Goal: Transaction & Acquisition: Purchase product/service

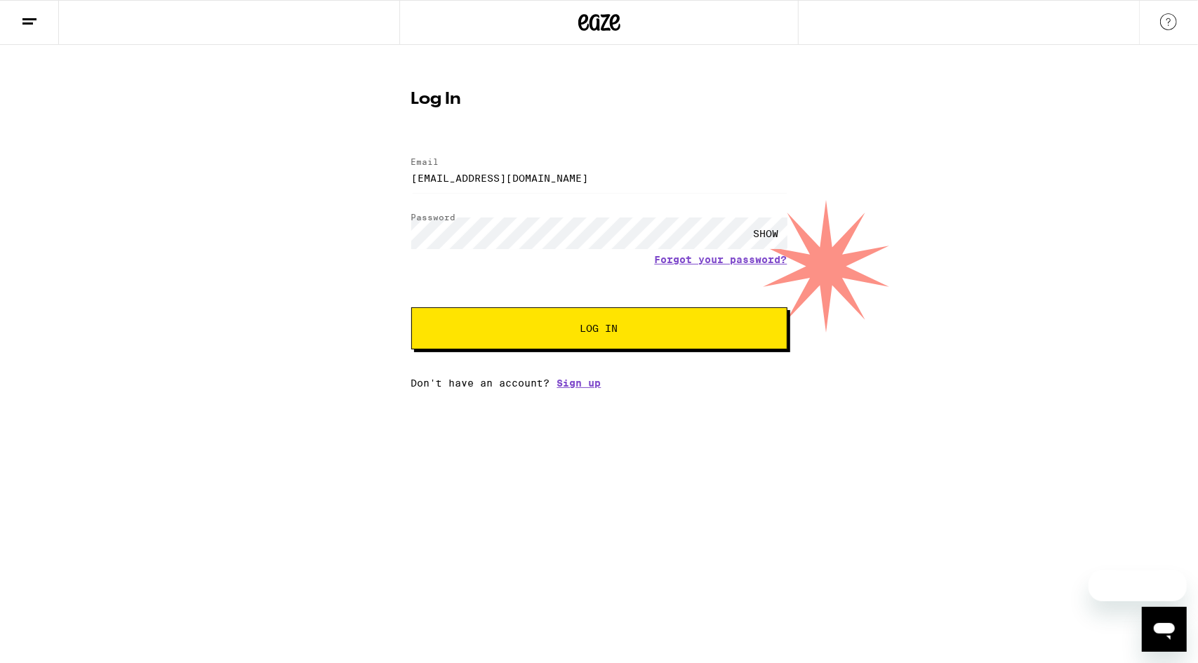
click at [565, 319] on button "Log In" at bounding box center [599, 328] width 376 height 42
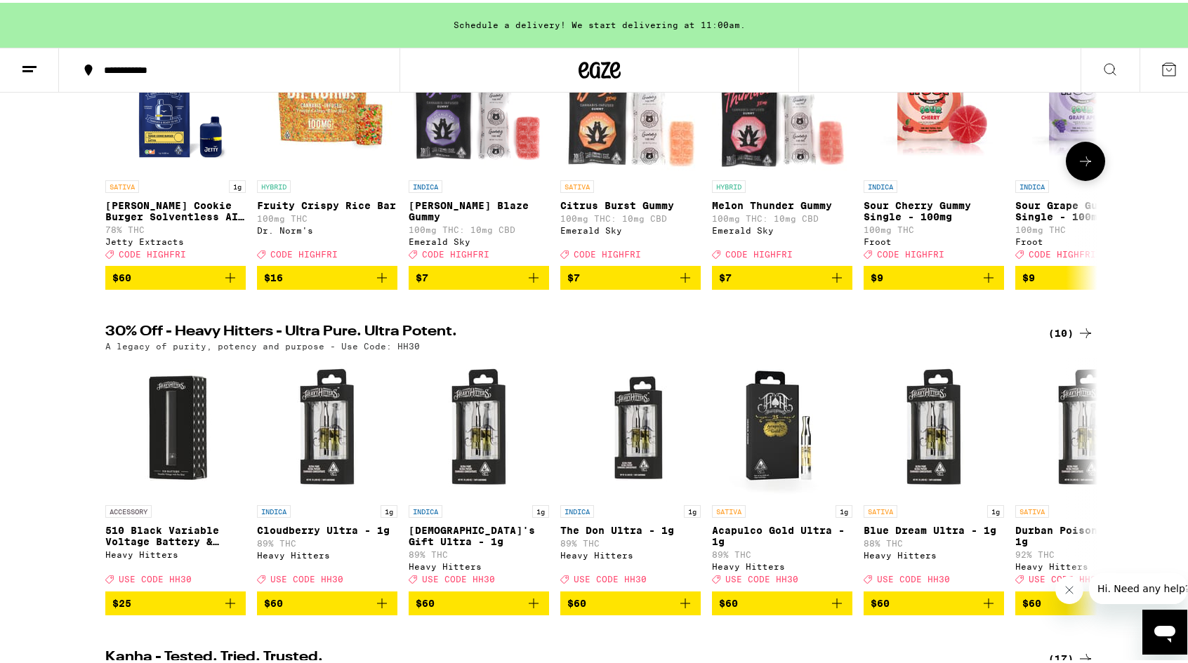
scroll to position [9, 0]
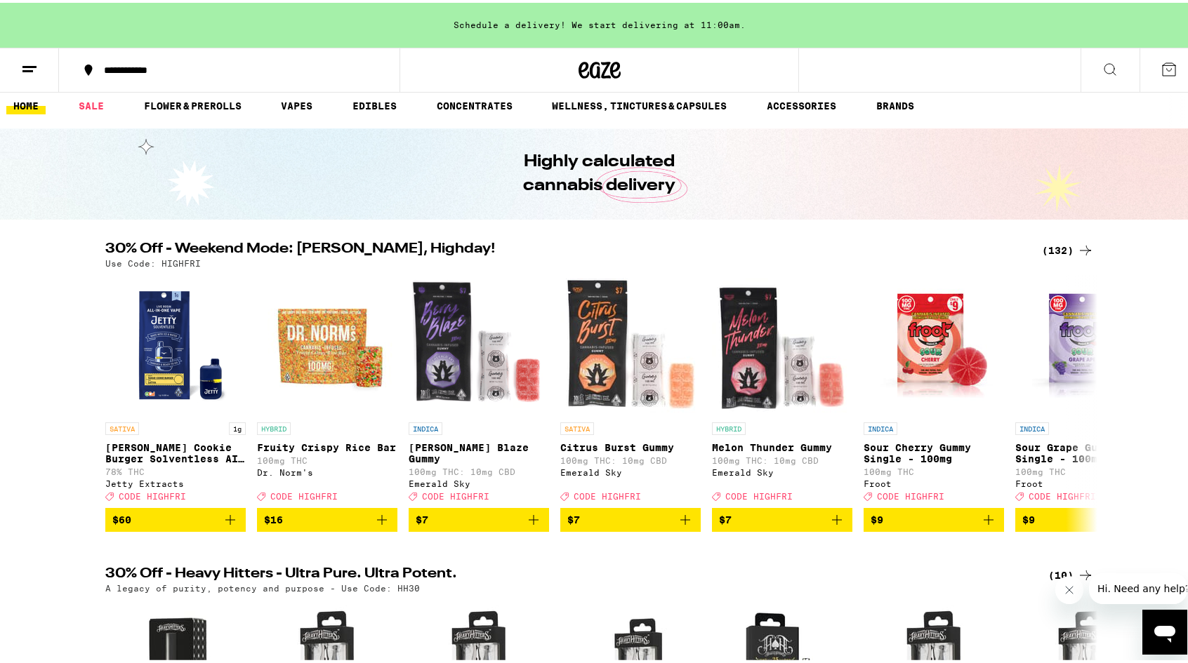
click at [1058, 246] on div "(132)" at bounding box center [1068, 247] width 52 height 17
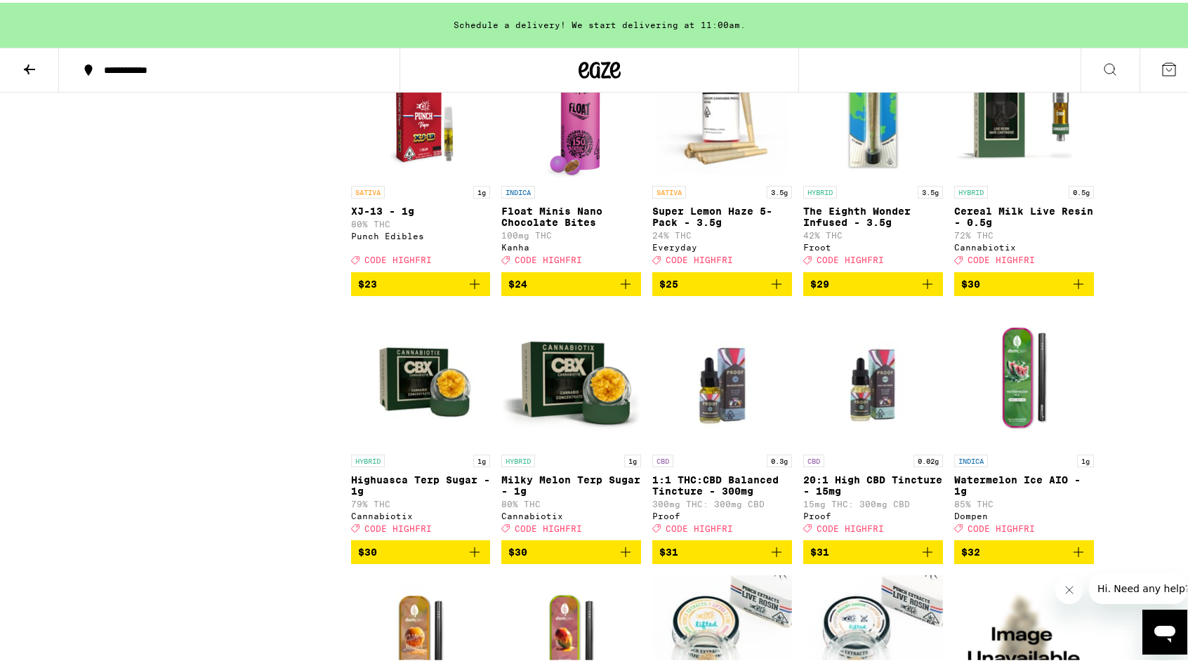
scroll to position [4495, 0]
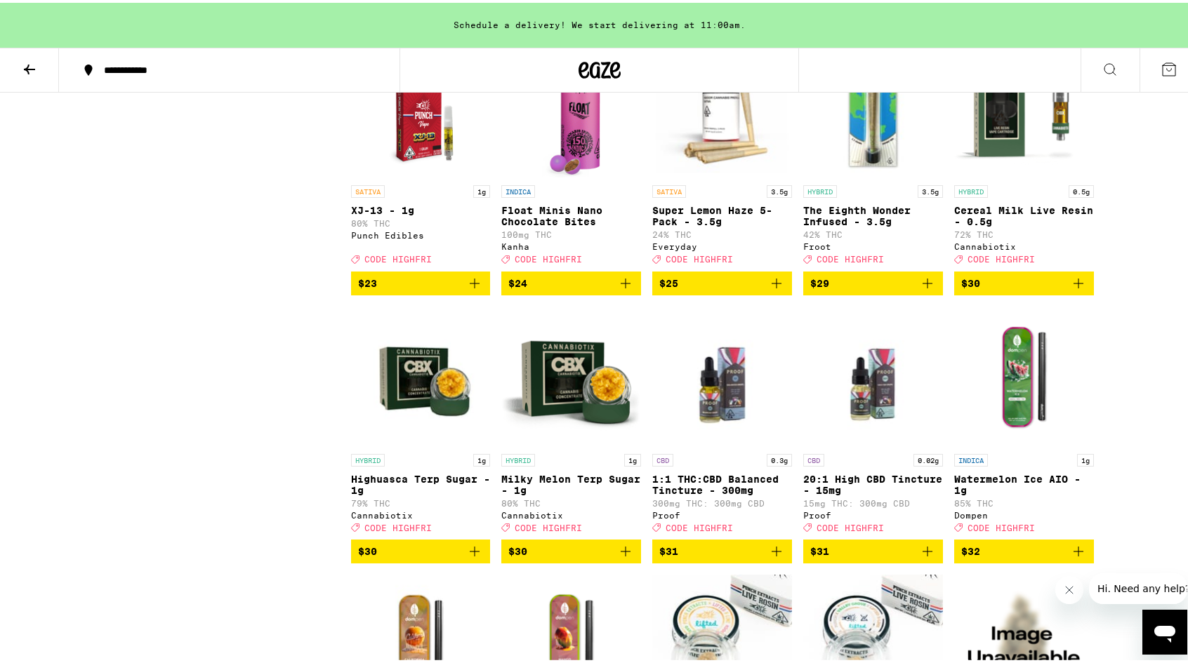
click at [1073, 289] on icon "Add to bag" at bounding box center [1078, 280] width 17 height 17
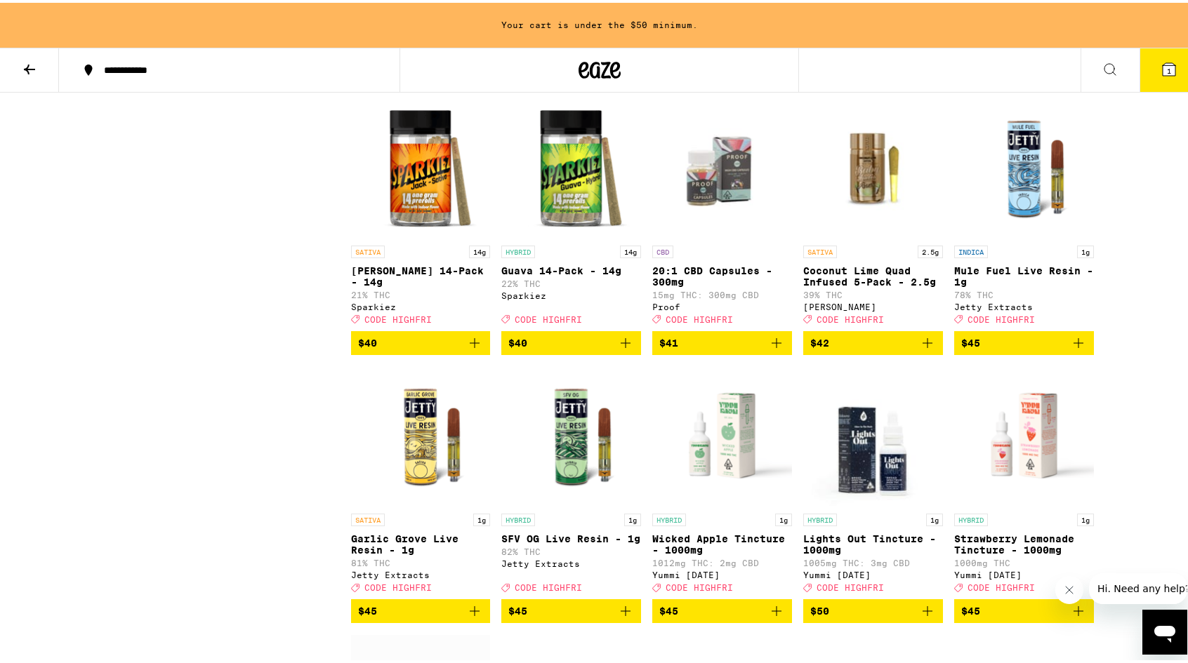
scroll to position [5917, 0]
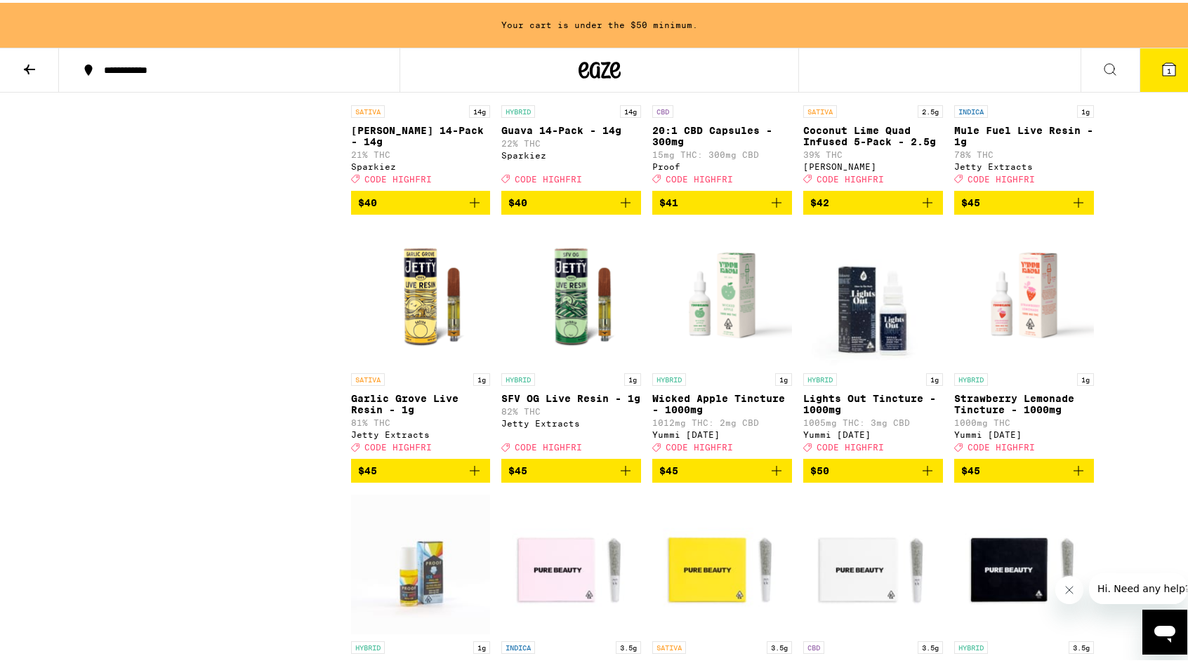
click at [1073, 205] on icon "Add to bag" at bounding box center [1078, 200] width 10 height 10
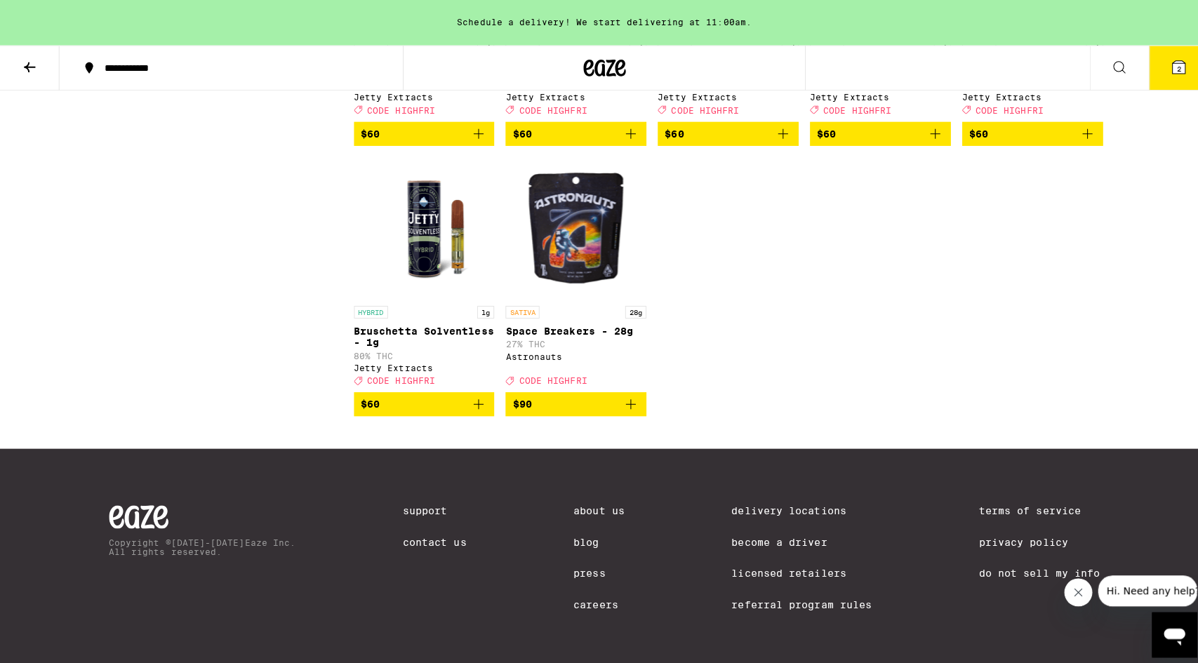
scroll to position [7057, 0]
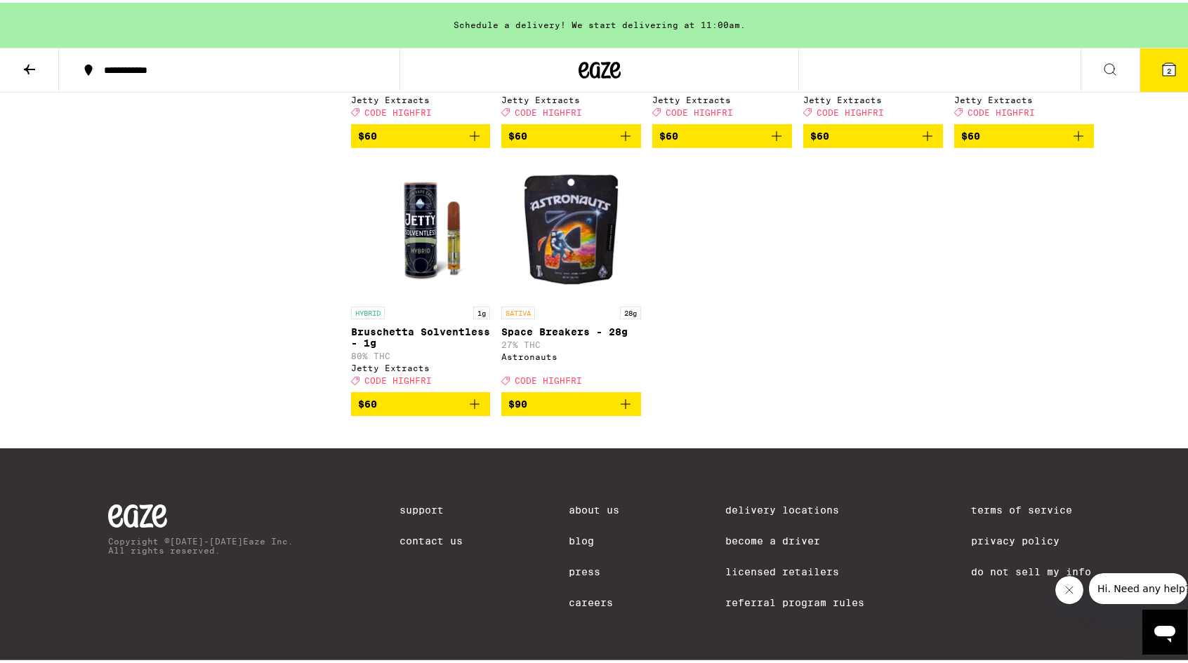
click at [768, 142] on icon "Add to bag" at bounding box center [776, 133] width 17 height 17
click at [1162, 67] on icon at bounding box center [1168, 66] width 13 height 13
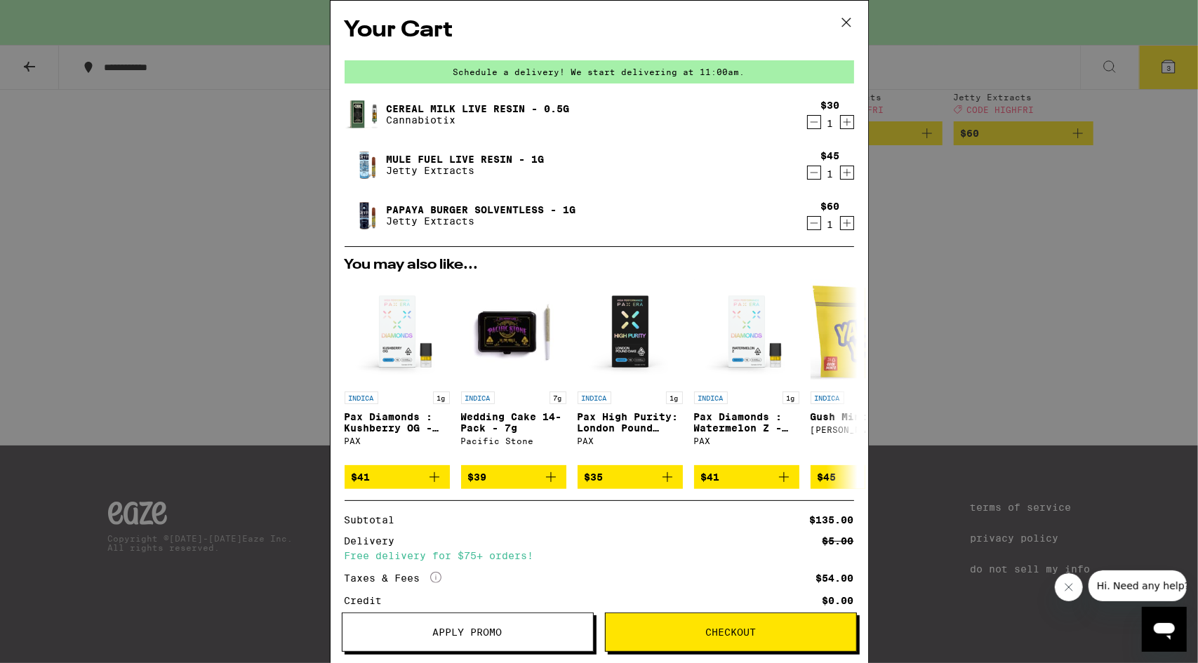
click at [810, 122] on icon "Decrement" at bounding box center [814, 122] width 8 height 0
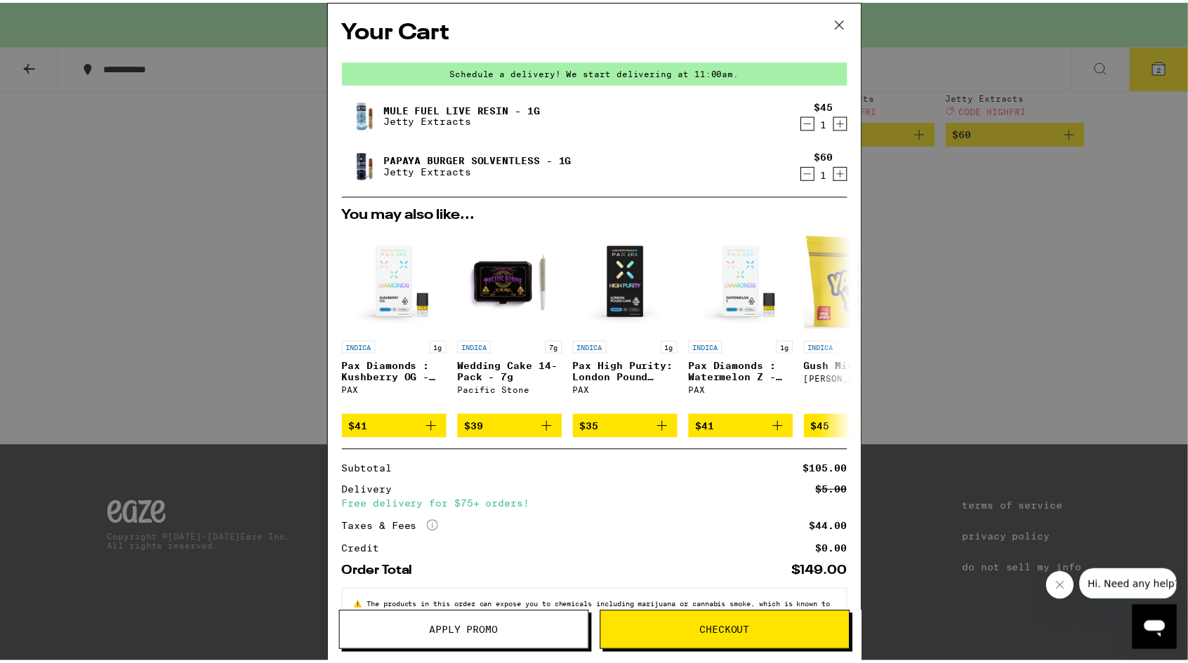
scroll to position [53, 0]
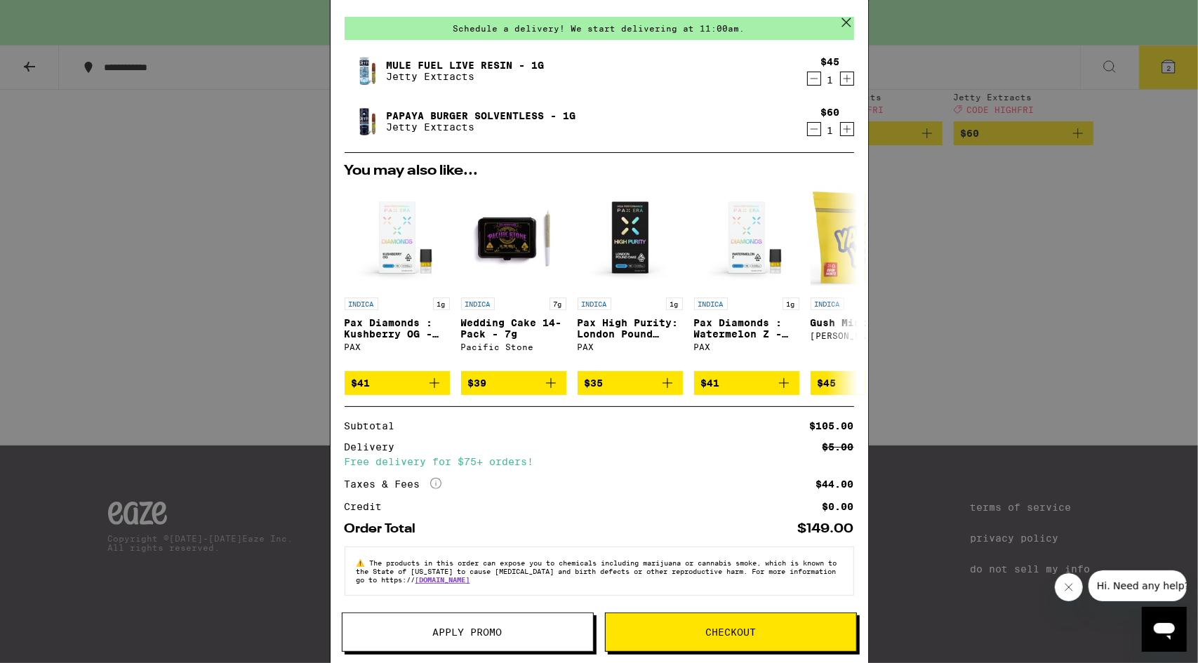
click at [514, 639] on button "Apply Promo" at bounding box center [468, 632] width 252 height 39
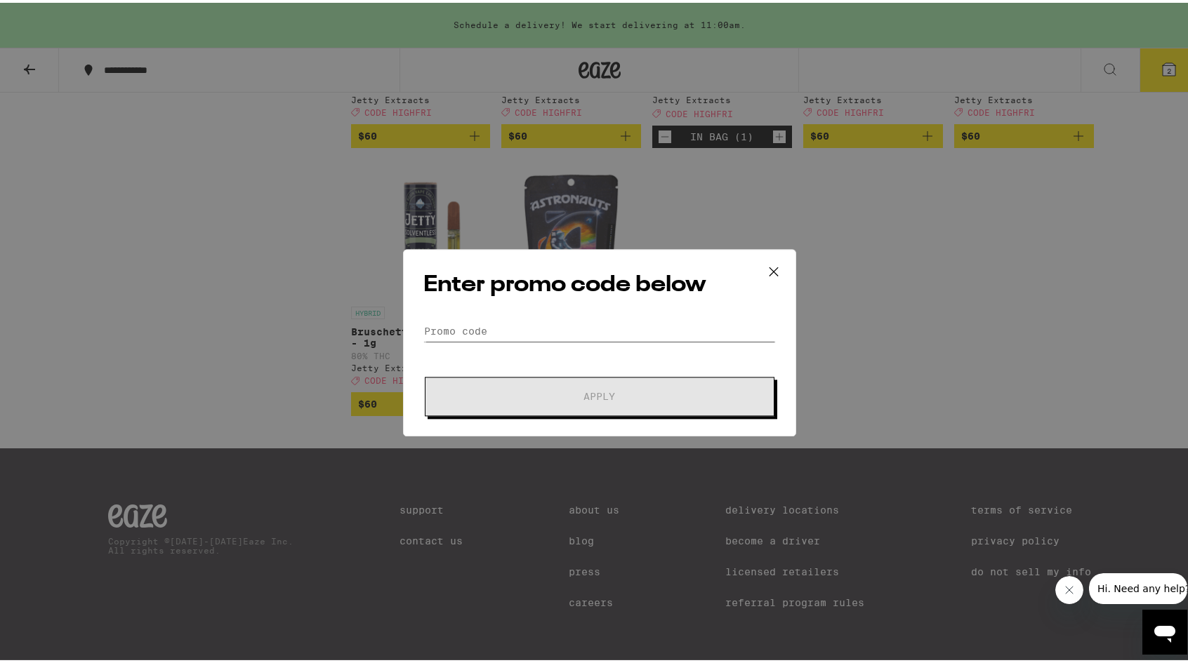
click at [453, 318] on input "Promo Code" at bounding box center [599, 320] width 352 height 21
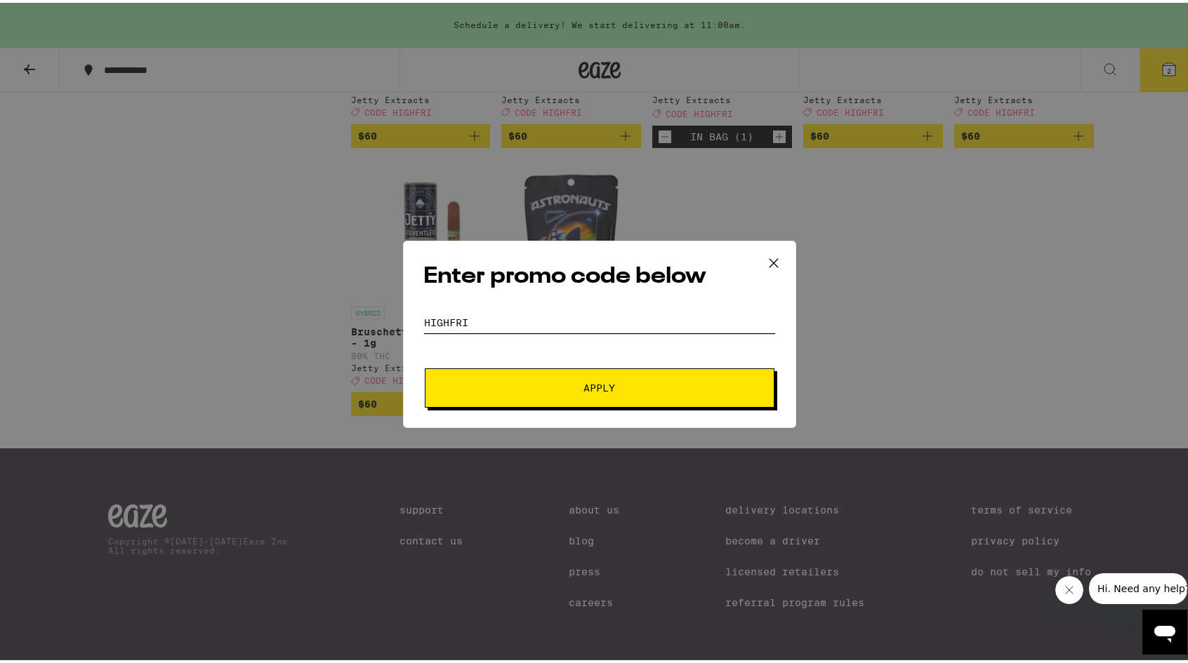
type input "highfri"
click at [545, 388] on span "Apply" at bounding box center [599, 385] width 253 height 10
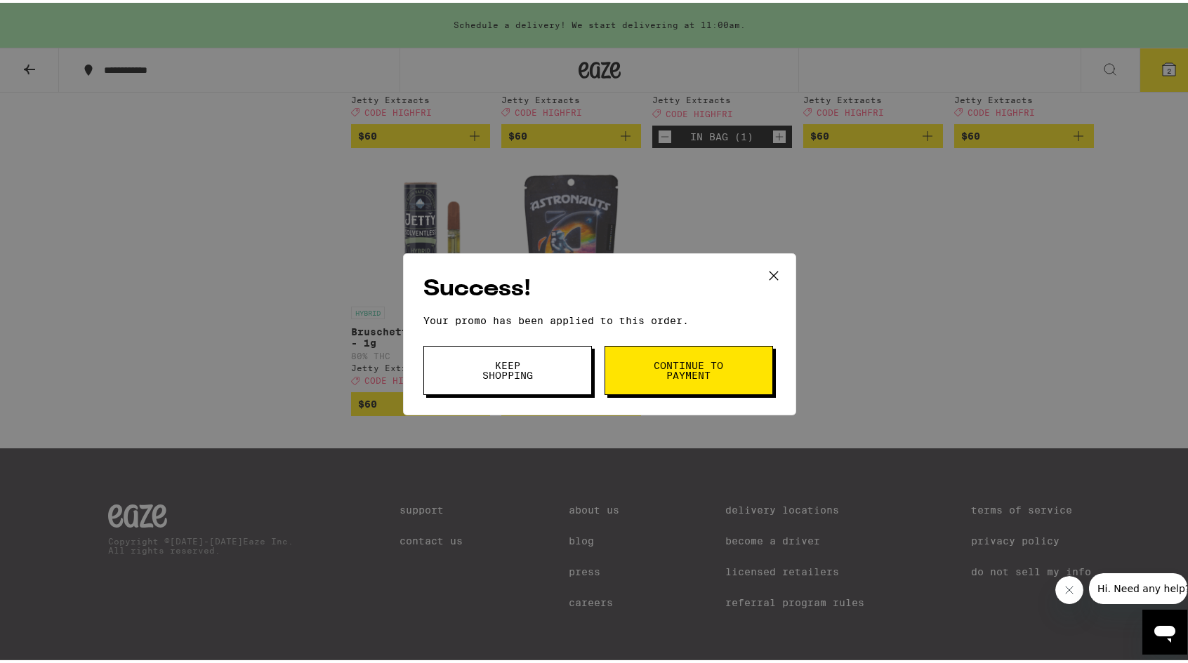
click at [666, 367] on span "Continue to payment" at bounding box center [689, 368] width 72 height 20
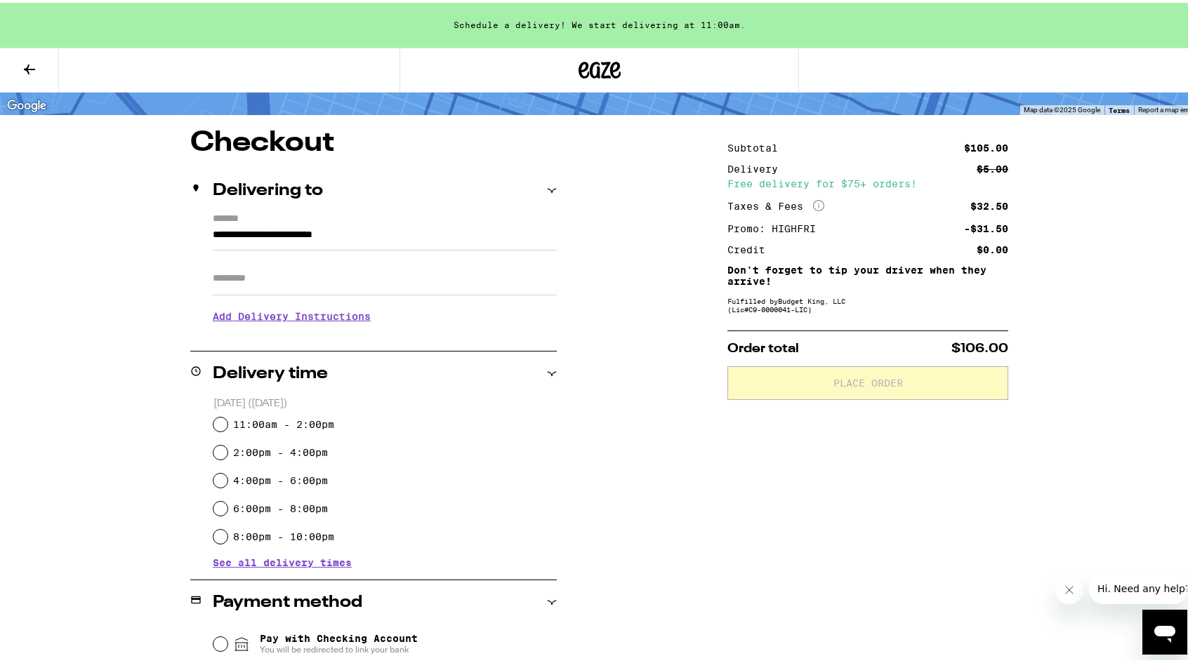
scroll to position [89, 0]
click at [216, 419] on input "11:00am - 2:00pm" at bounding box center [220, 421] width 14 height 14
radio input "true"
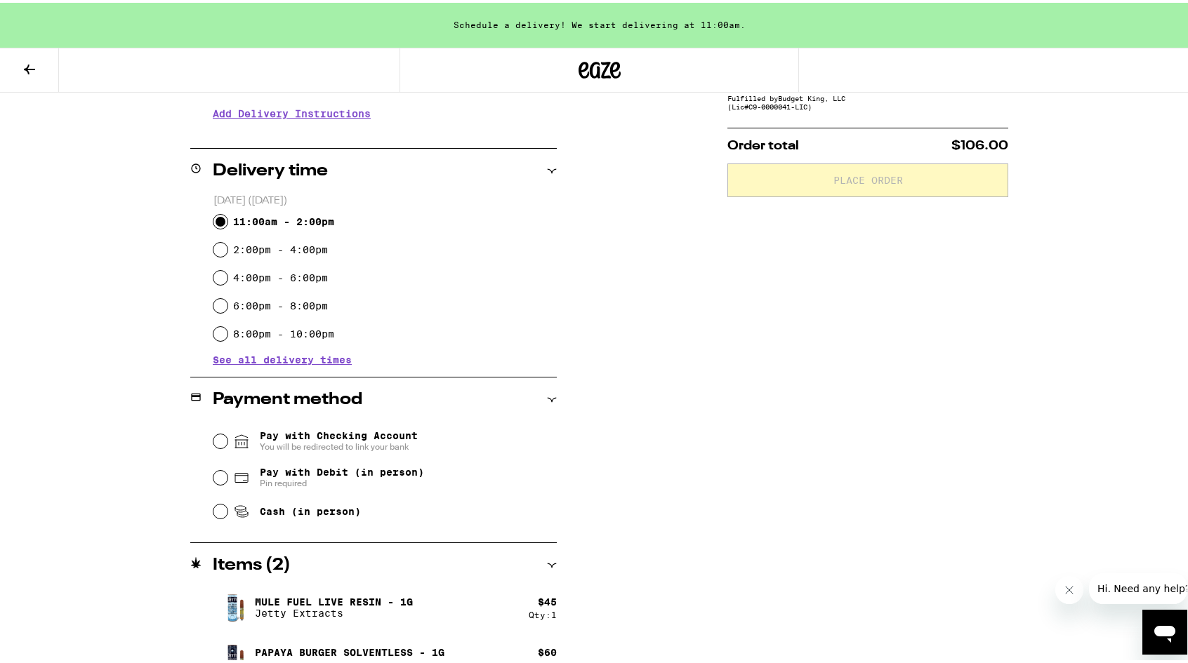
scroll to position [314, 0]
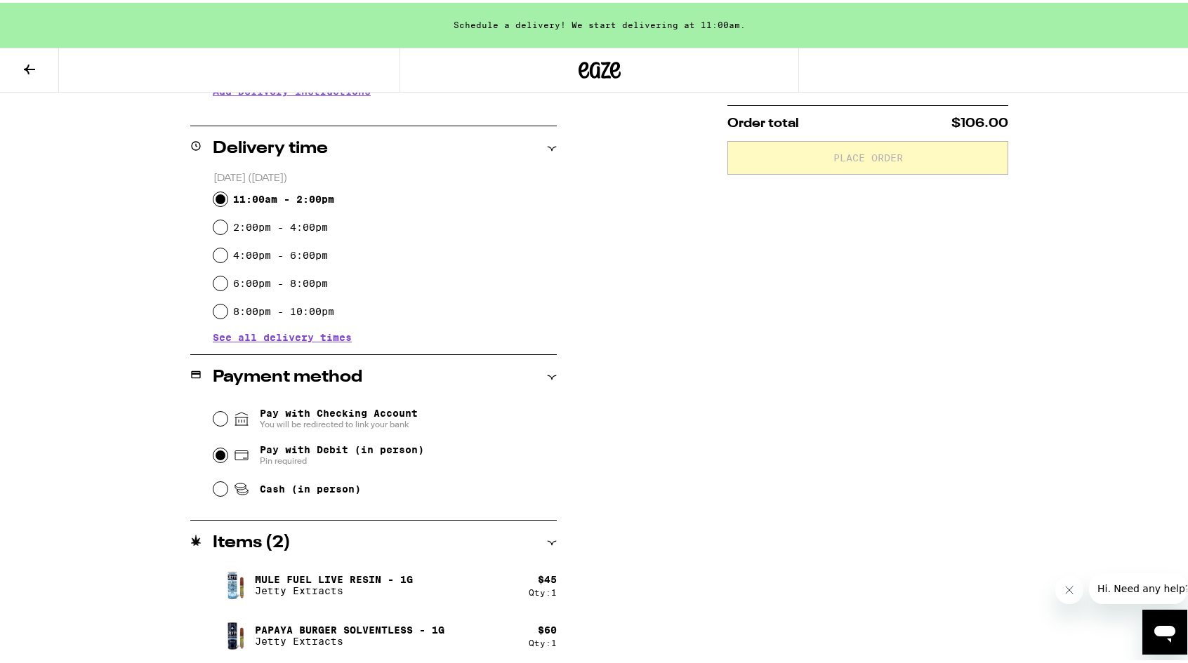
click at [216, 457] on input "Pay with Debit (in person) Pin required" at bounding box center [220, 453] width 14 height 14
radio input "true"
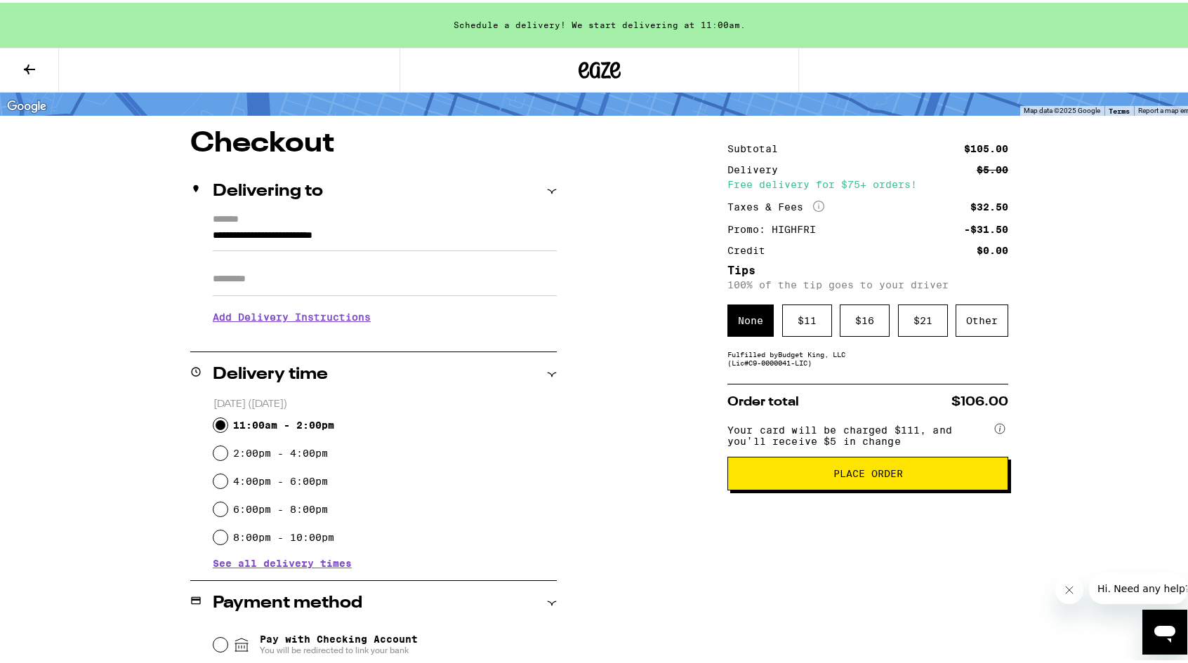
scroll to position [84, 0]
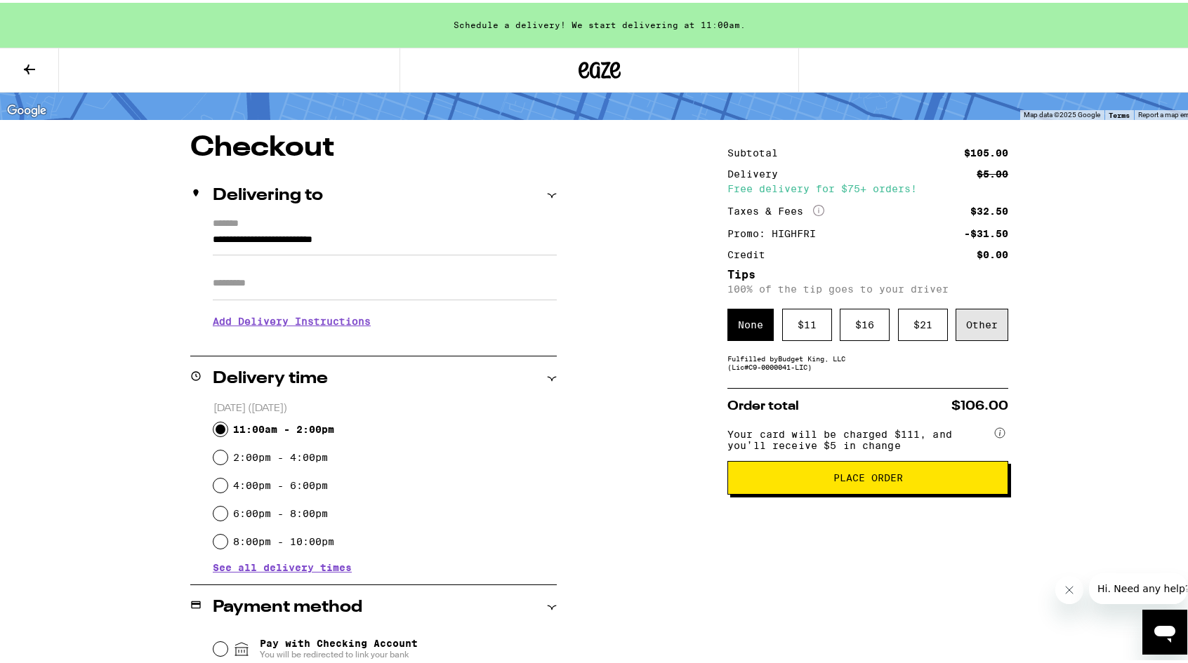
click at [990, 324] on div "Other" at bounding box center [981, 322] width 53 height 32
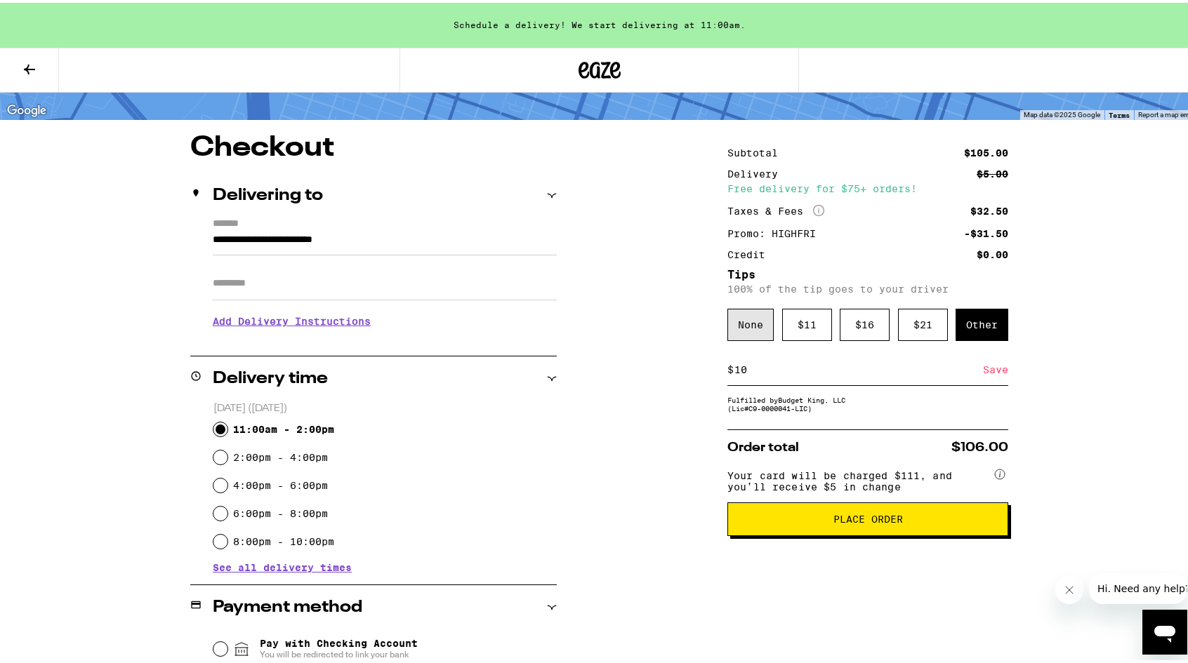
type input "10"
click at [742, 324] on div "None" at bounding box center [750, 322] width 46 height 32
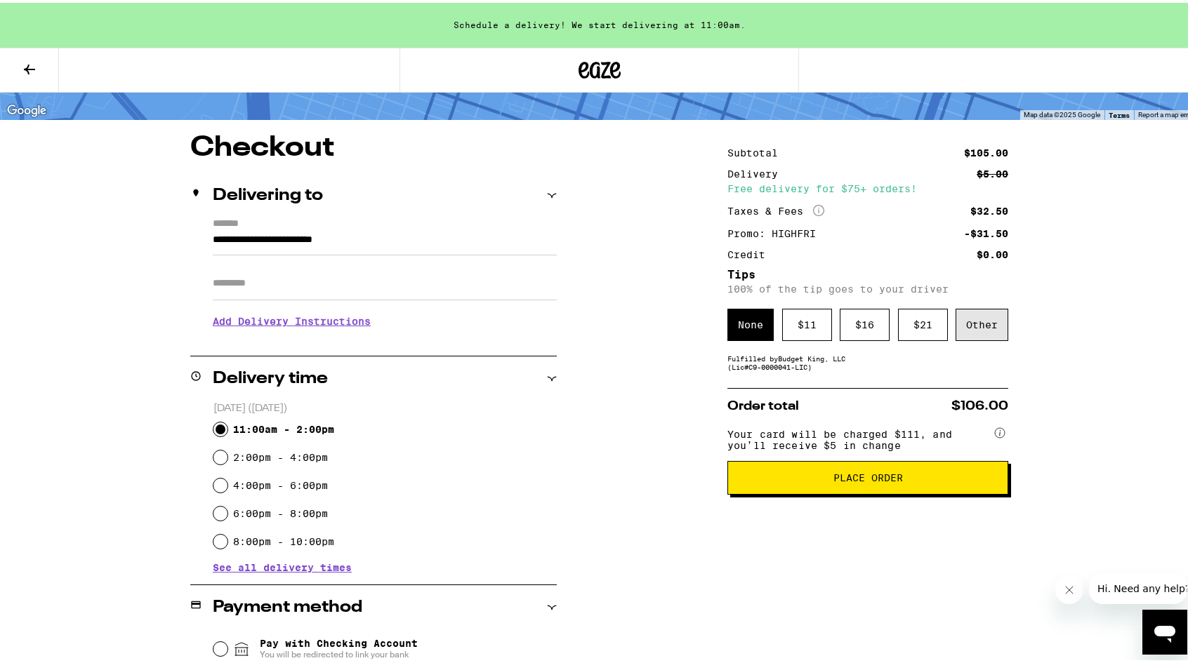
click at [971, 322] on div "Other" at bounding box center [981, 322] width 53 height 32
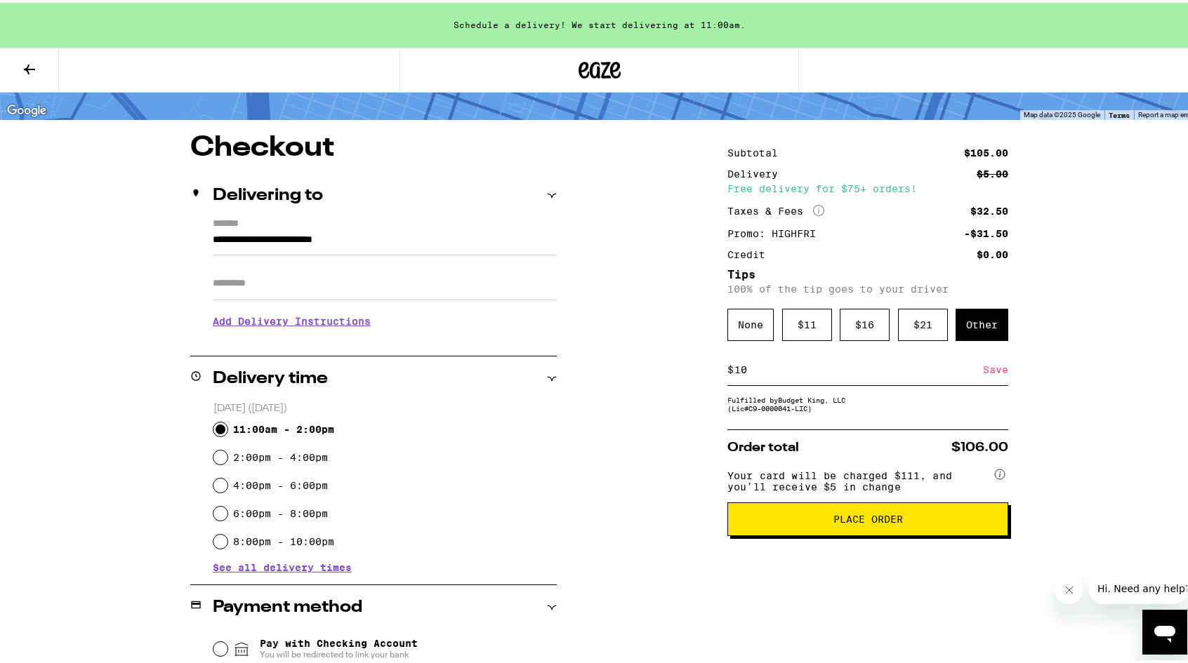
click at [990, 371] on div "Save" at bounding box center [995, 367] width 25 height 31
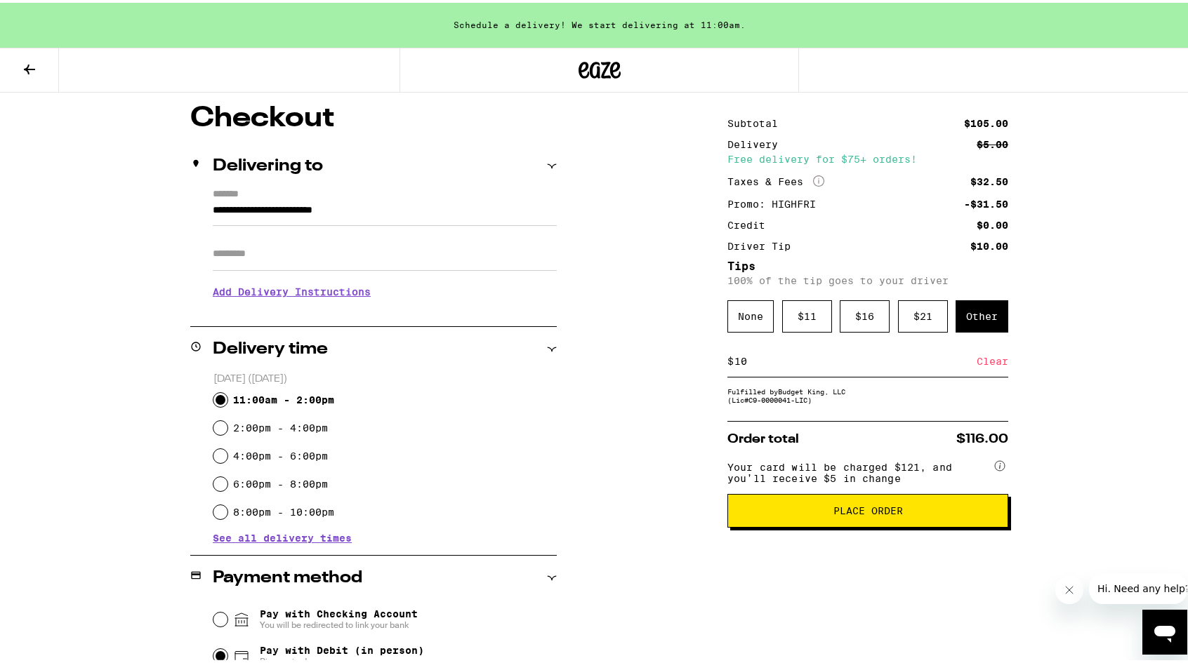
scroll to position [124, 0]
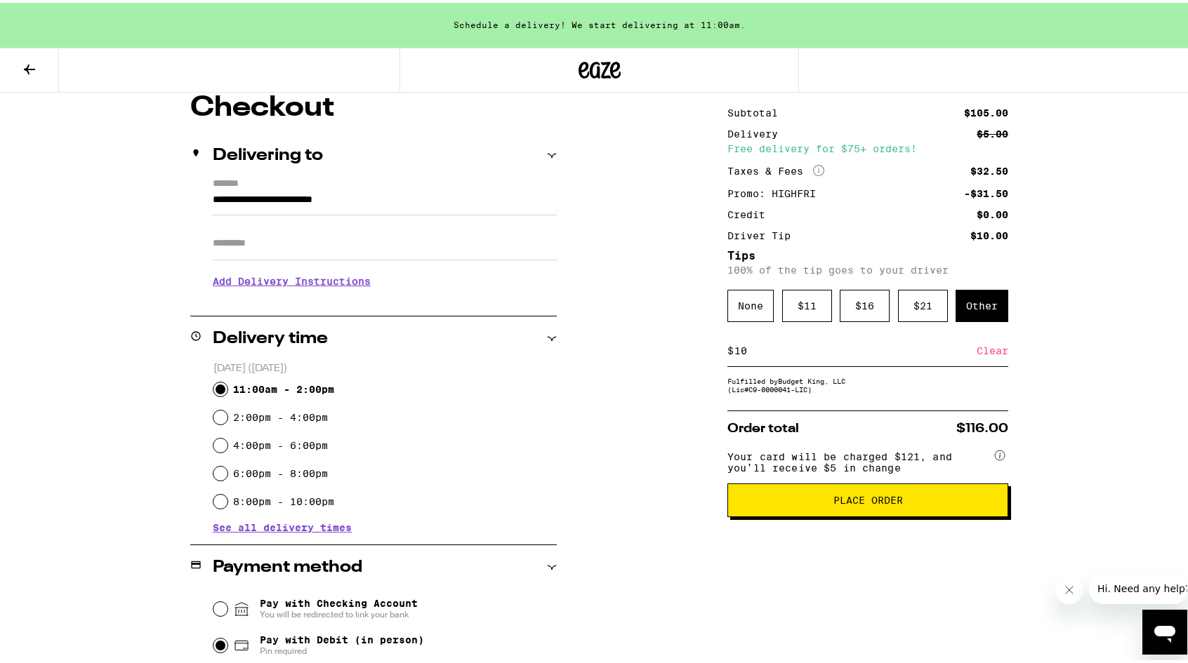
drag, startPoint x: 757, startPoint y: 348, endPoint x: 698, endPoint y: 346, distance: 58.3
click at [698, 346] on div "**********" at bounding box center [599, 473] width 1011 height 764
type input "5"
click at [995, 352] on div "Save" at bounding box center [995, 348] width 25 height 31
click at [735, 352] on input "5" at bounding box center [855, 348] width 243 height 13
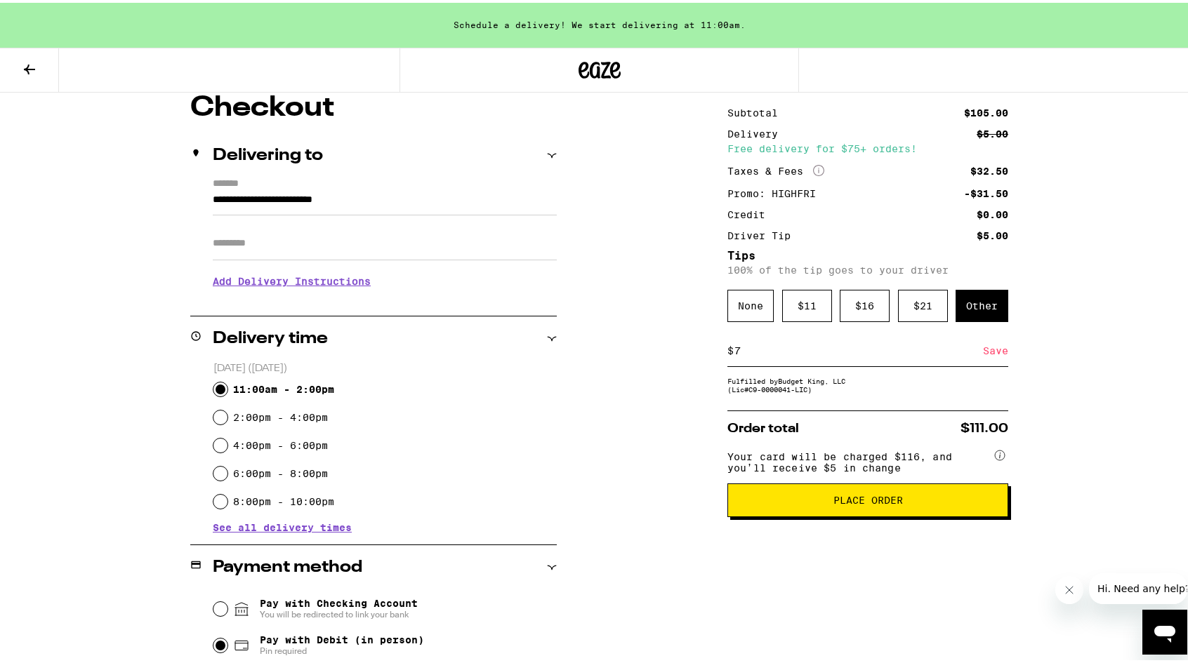
type input "7"
click at [995, 353] on div "Save" at bounding box center [995, 348] width 25 height 31
click at [854, 503] on span "Place Order" at bounding box center [867, 498] width 69 height 10
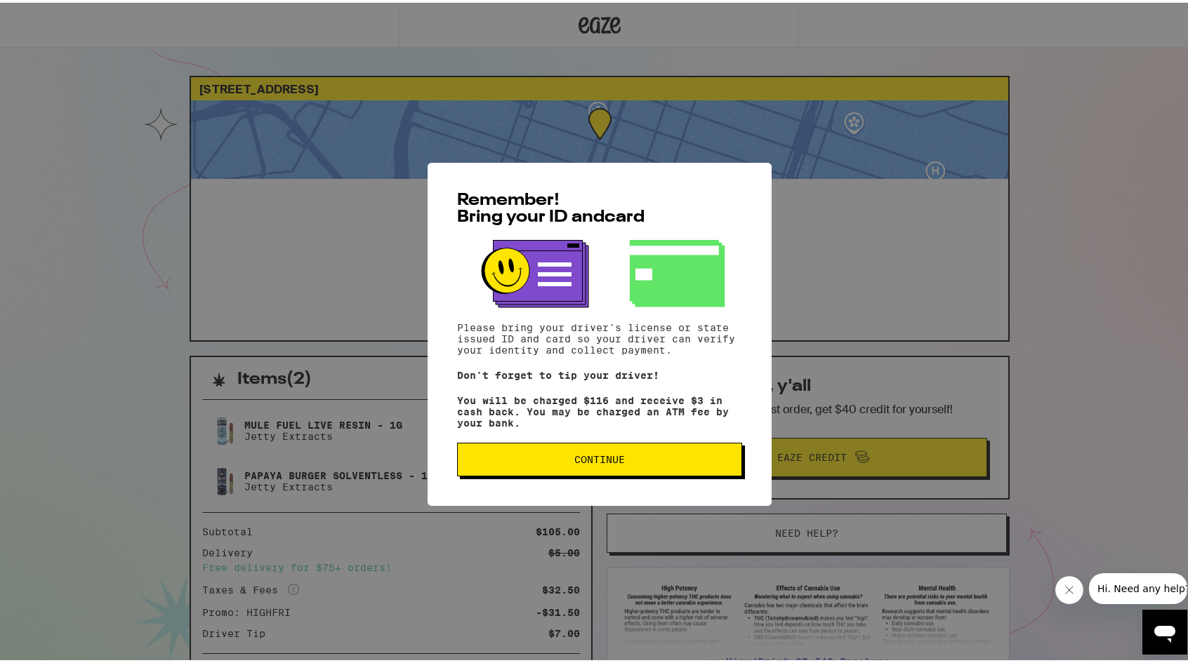
click at [641, 462] on span "Continue" at bounding box center [599, 457] width 261 height 10
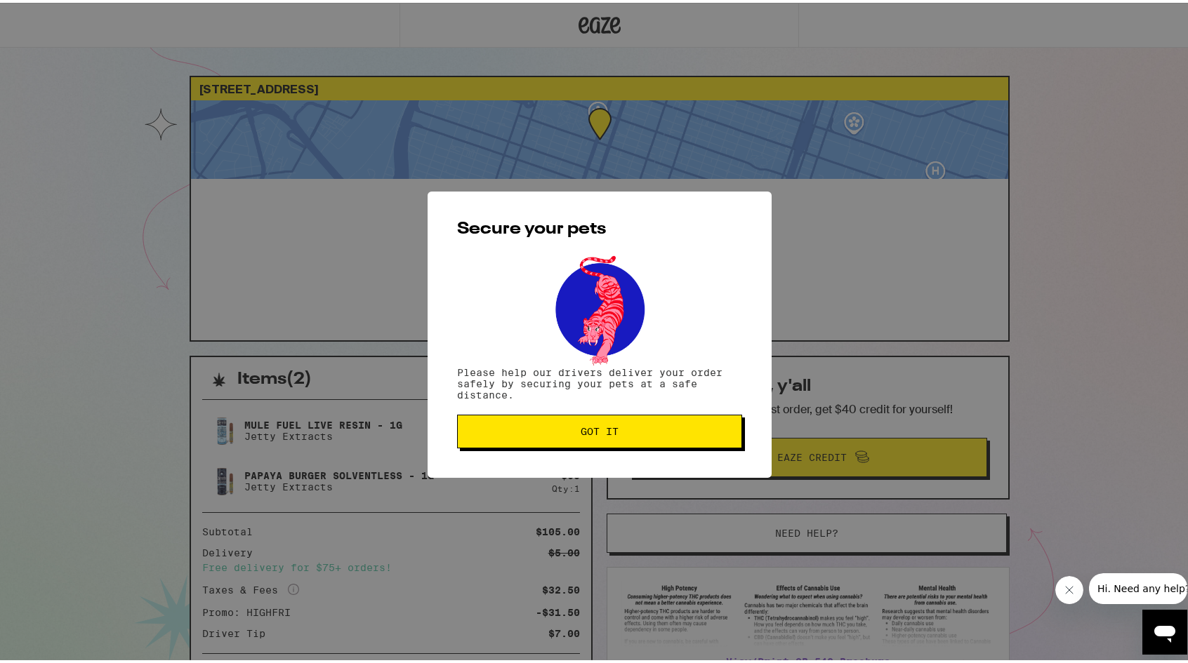
click at [604, 434] on span "Got it" at bounding box center [600, 429] width 38 height 10
